Goal: Information Seeking & Learning: Learn about a topic

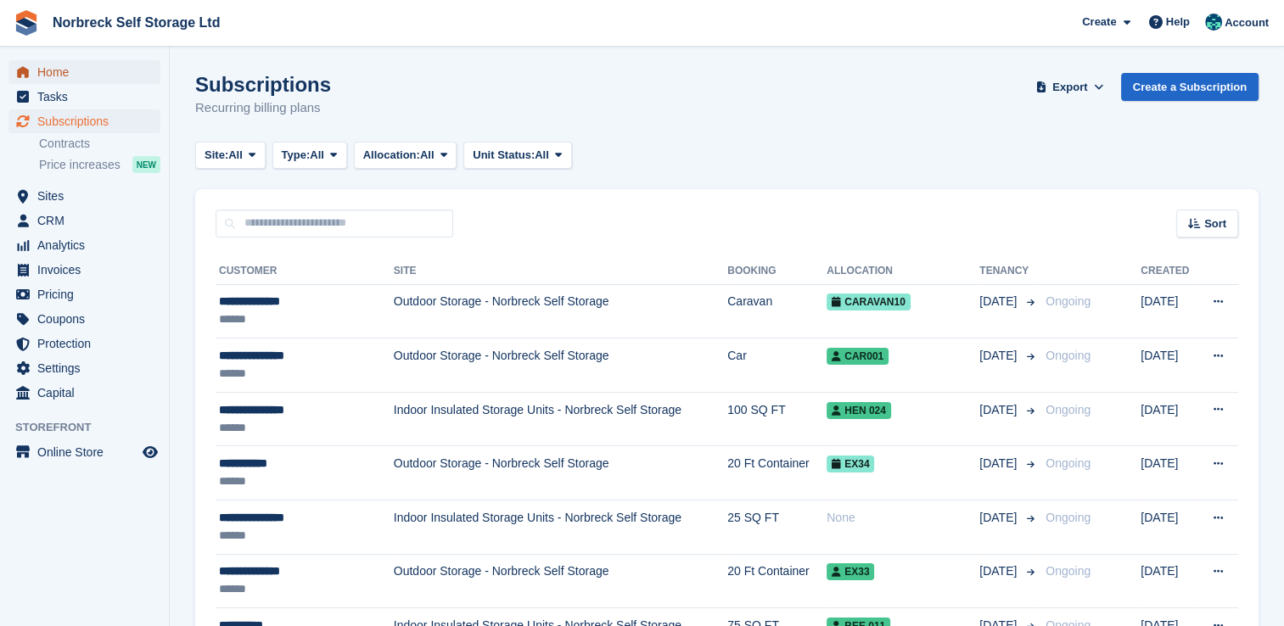
click at [61, 79] on span "Home" at bounding box center [88, 72] width 102 height 24
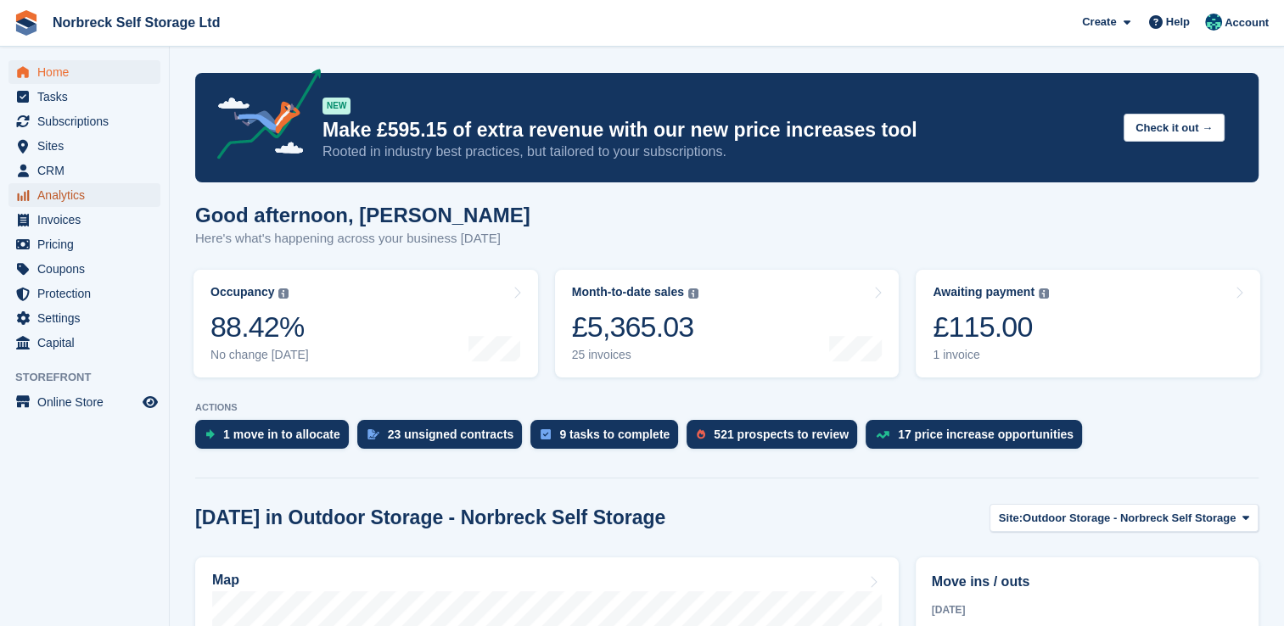
click at [76, 202] on span "Analytics" at bounding box center [88, 195] width 102 height 24
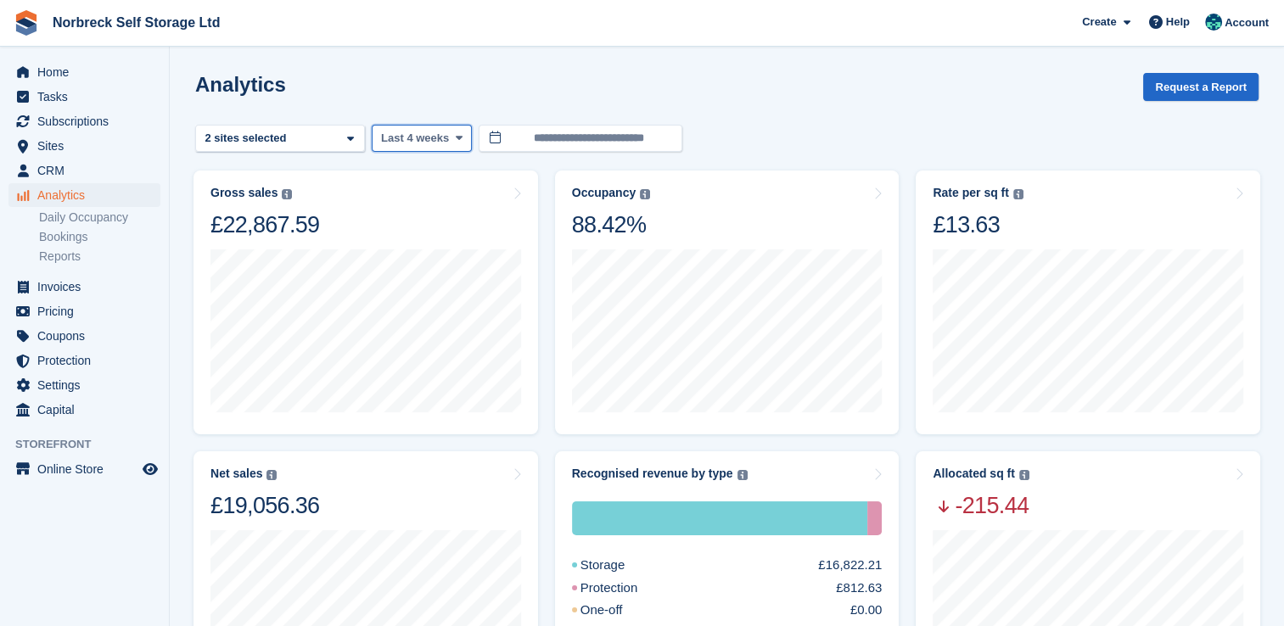
click at [451, 143] on span at bounding box center [458, 139] width 14 height 14
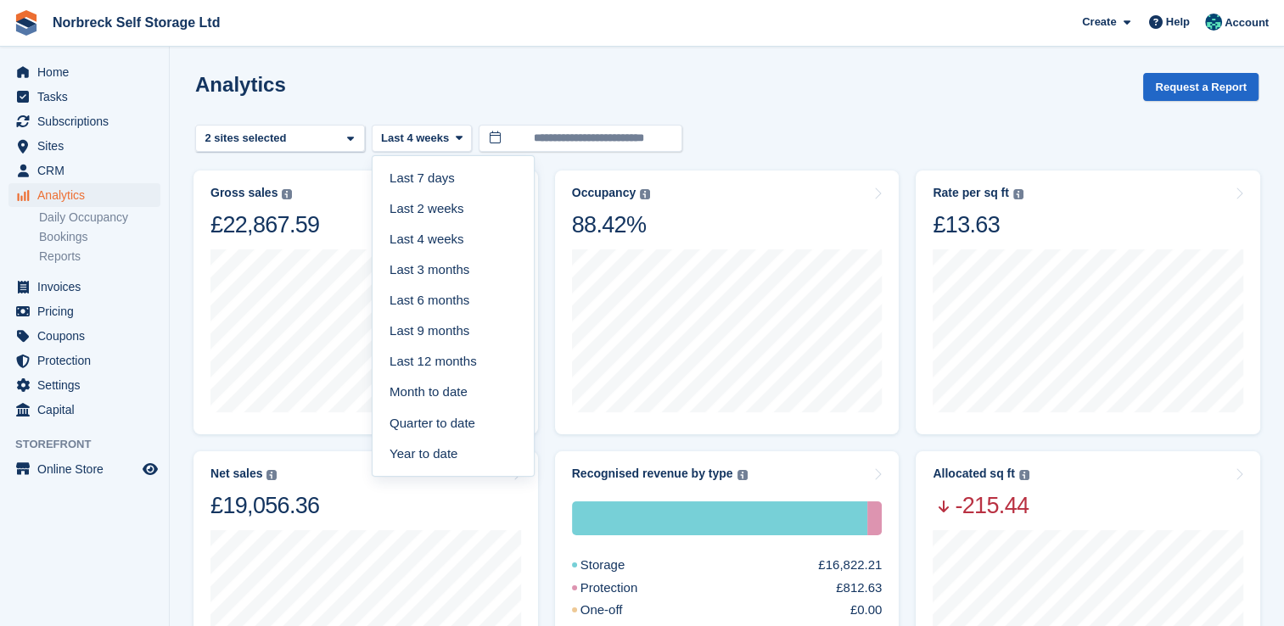
click at [333, 164] on turbo-frame "Gross sales The sum of all finalised invoices, after discount and including tax…" at bounding box center [365, 302] width 361 height 281
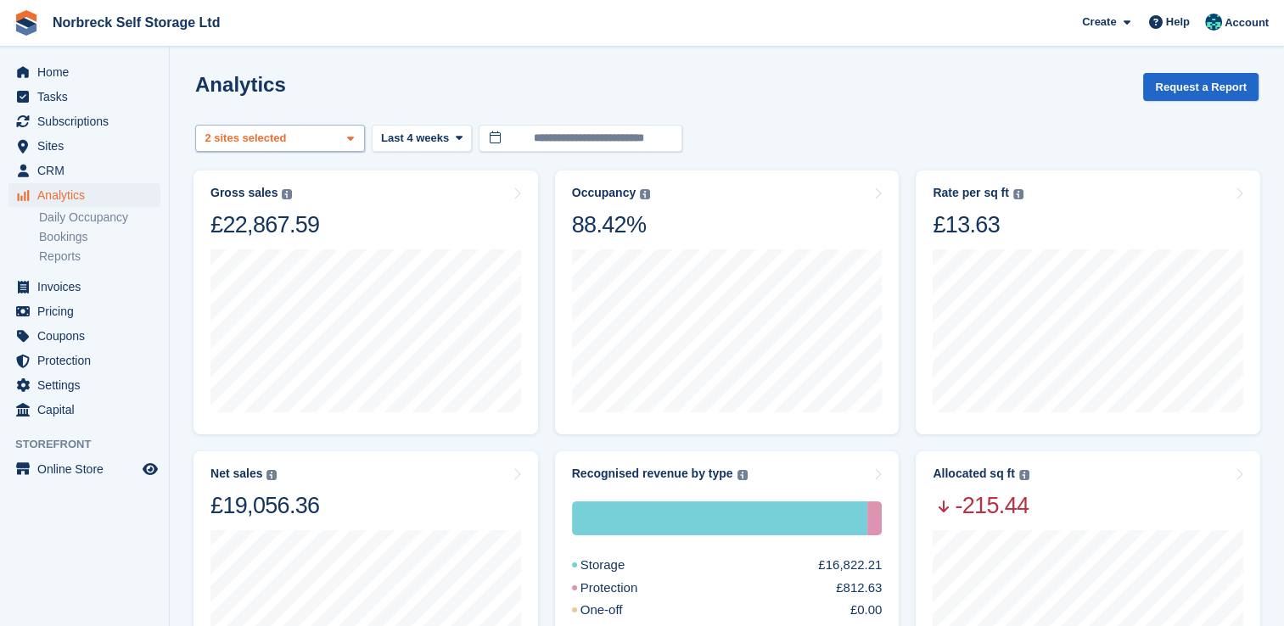
click at [346, 144] on span at bounding box center [351, 139] width 14 height 14
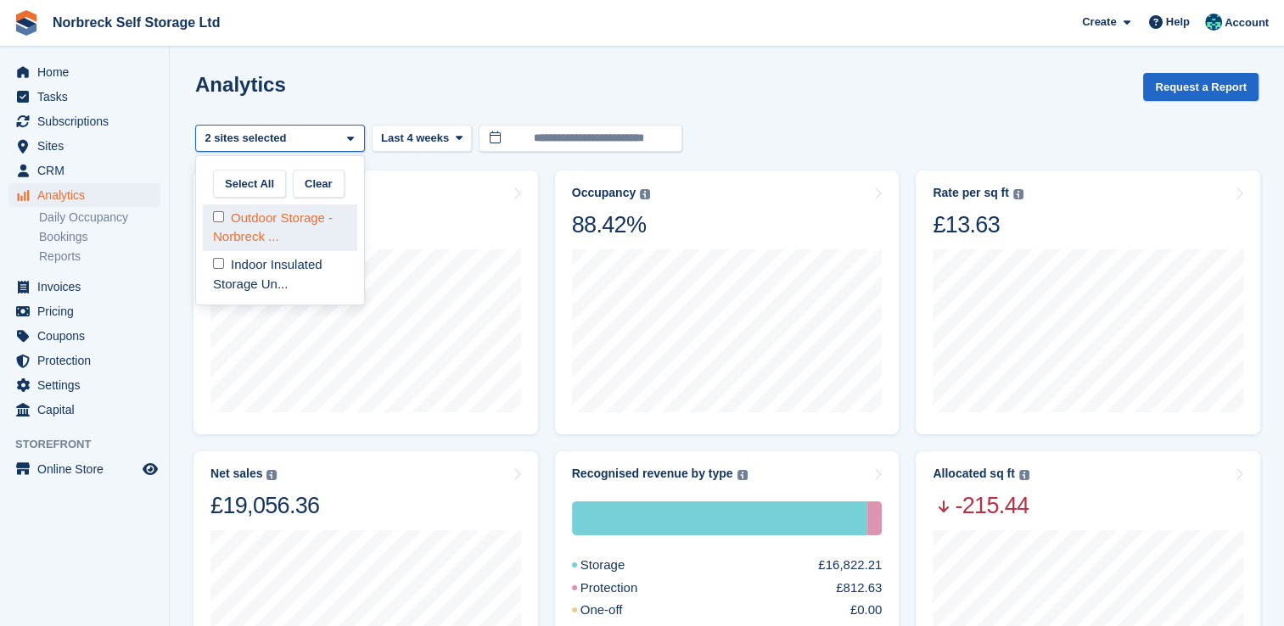
click at [323, 216] on div "Outdoor Storage - Norbreck ..." at bounding box center [280, 227] width 154 height 47
select select "****"
